Goal: Information Seeking & Learning: Learn about a topic

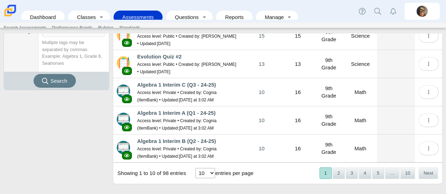
scroll to position [229, 0]
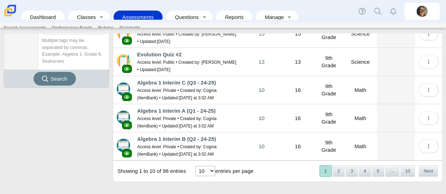
click at [212, 167] on select "10 25 50 100" at bounding box center [205, 171] width 20 height 10
select select "100"
click at [195, 166] on select "10 25 50 100" at bounding box center [205, 171] width 20 height 10
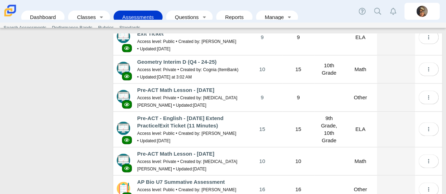
scroll to position [0, 0]
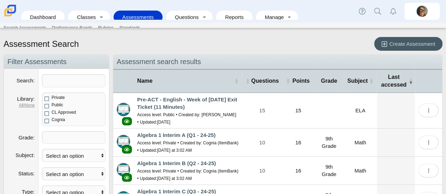
click at [132, 11] on link "Assessments" at bounding box center [138, 17] width 42 height 13
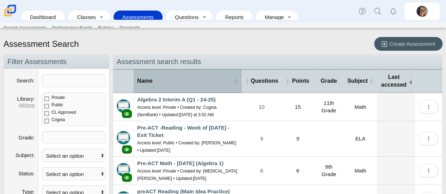
click at [230, 81] on span "Name" at bounding box center [184, 81] width 95 height 8
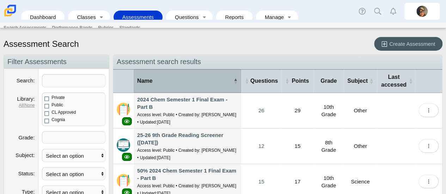
click at [230, 81] on span "Name" at bounding box center [184, 81] width 95 height 8
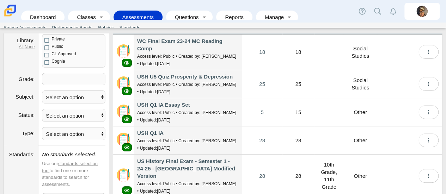
scroll to position [63, 0]
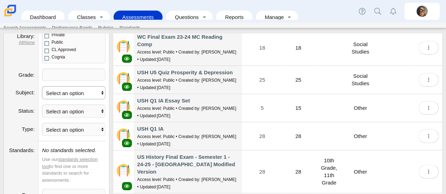
click at [94, 93] on select "Select an option ELA Math Science Social Emotional Social Studies World Languag…" at bounding box center [73, 92] width 63 height 13
select select "math"
click at [42, 86] on select "Select an option ELA Math Science Social Emotional Social Studies World Languag…" at bounding box center [73, 92] width 63 height 13
click at [86, 114] on select "Select an option Published Unpublished" at bounding box center [73, 111] width 63 height 13
click at [26, 136] on dt "Type" at bounding box center [21, 132] width 35 height 18
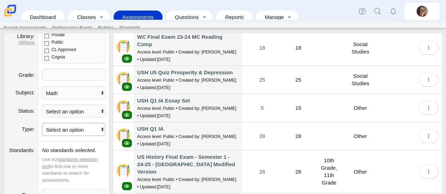
click at [54, 126] on select "Select an option Itembank Scannable" at bounding box center [73, 129] width 63 height 13
click at [26, 126] on label "Type" at bounding box center [28, 129] width 13 height 6
click at [42, 124] on select "Select an option Itembank Scannable" at bounding box center [73, 129] width 63 height 13
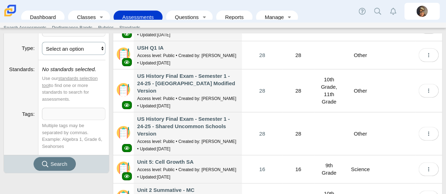
scroll to position [145, 0]
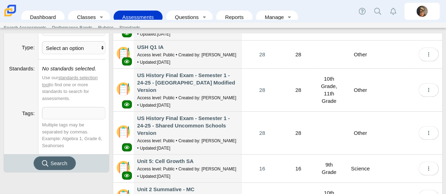
click at [54, 162] on span "Search" at bounding box center [58, 163] width 17 height 6
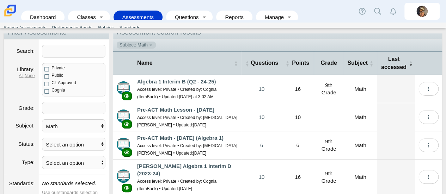
scroll to position [26, 0]
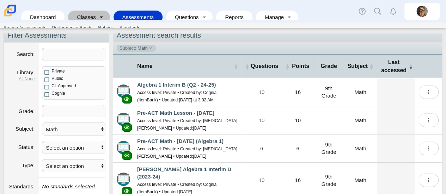
click at [101, 14] on link "Toggle expanded" at bounding box center [102, 17] width 10 height 13
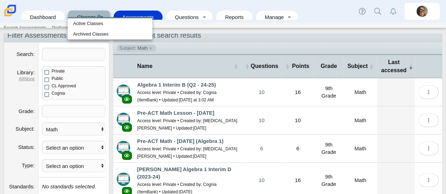
click at [101, 14] on link "Toggle expanded" at bounding box center [102, 17] width 10 height 13
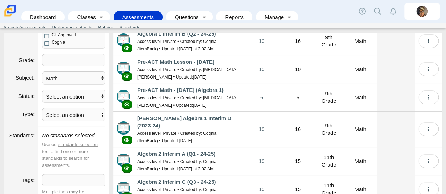
scroll to position [81, 0]
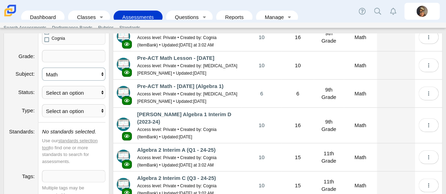
click at [102, 76] on select "Select an option ELA Math Science Social Emotional Social Studies World Languag…" at bounding box center [73, 74] width 63 height 13
select select
click at [42, 68] on select "Select an option ELA Math Science Social Emotional Social Studies World Languag…" at bounding box center [73, 74] width 63 height 13
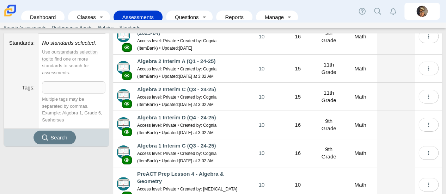
scroll to position [173, 0]
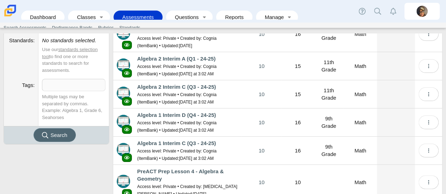
click at [50, 134] on icon "submit" at bounding box center [46, 135] width 8 height 7
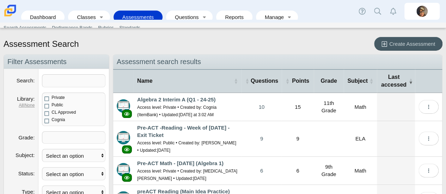
click at [327, 79] on span "Grade" at bounding box center [328, 81] width 23 height 8
click at [328, 82] on span "Grade" at bounding box center [328, 81] width 23 height 8
click at [324, 89] on th "Grade" at bounding box center [329, 81] width 30 height 24
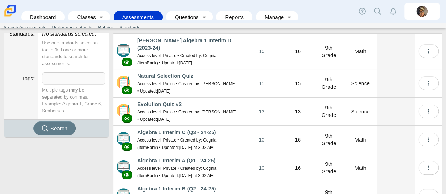
scroll to position [181, 0]
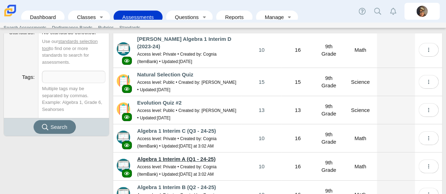
click at [168, 159] on link "Algebra 1 Interim A (Q1 - 24-25)" at bounding box center [176, 159] width 78 height 6
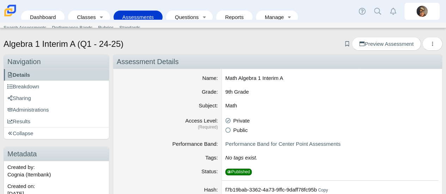
scroll to position [27, 0]
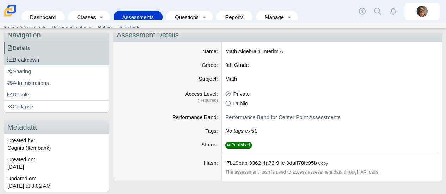
click at [28, 58] on span "Breakdown" at bounding box center [23, 60] width 32 height 6
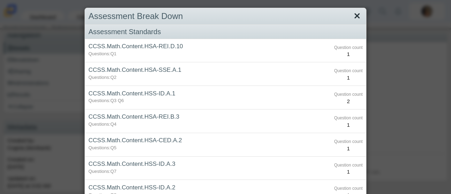
click at [352, 12] on link "Close" at bounding box center [357, 16] width 11 height 12
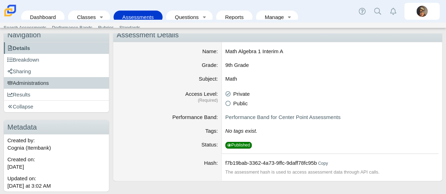
click at [42, 78] on link "Administrations" at bounding box center [56, 83] width 105 height 12
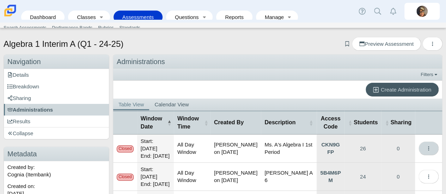
click at [426, 147] on span "More options" at bounding box center [428, 149] width 5 height 6
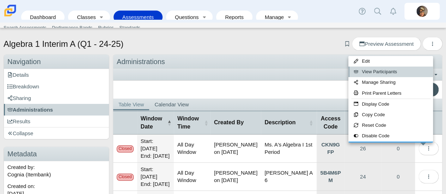
click at [378, 74] on link "View Participants" at bounding box center [390, 72] width 85 height 11
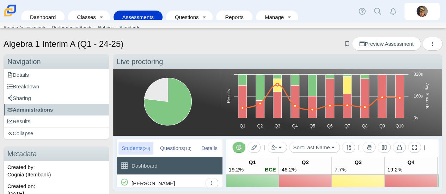
scroll to position [23, 0]
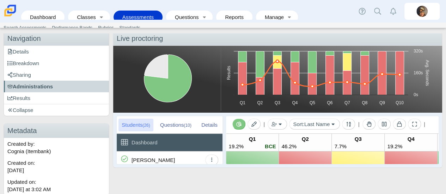
click at [176, 124] on div "Questions (10)" at bounding box center [176, 125] width 38 height 13
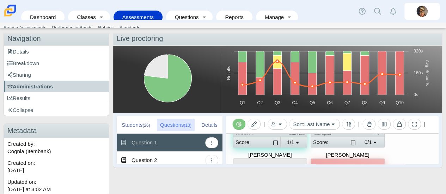
scroll to position [296, 0]
